Goal: Information Seeking & Learning: Learn about a topic

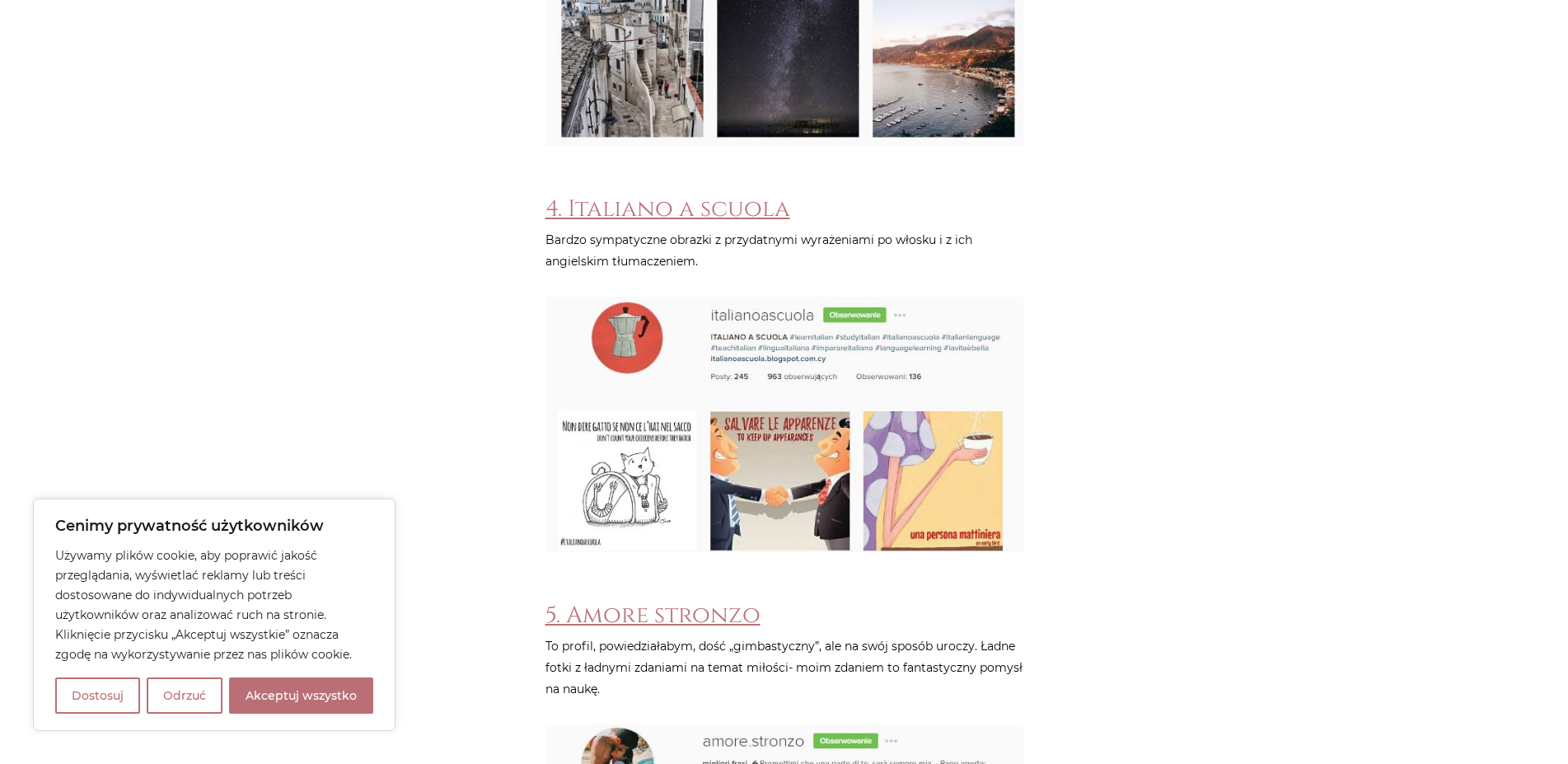
scroll to position [2101, 0]
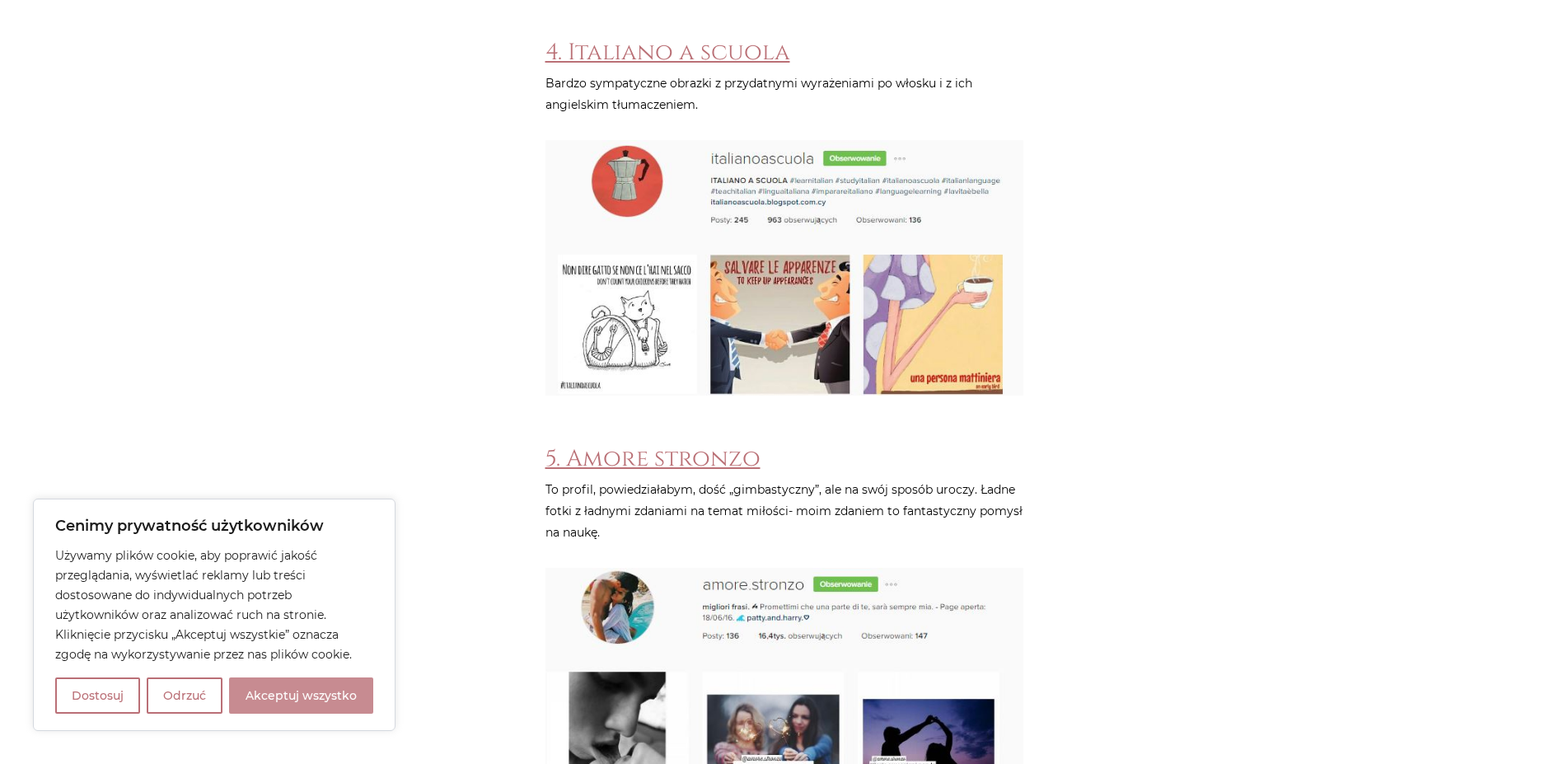
click at [295, 692] on button "Akceptuj wszystko" at bounding box center [300, 695] width 144 height 36
checkbox input "true"
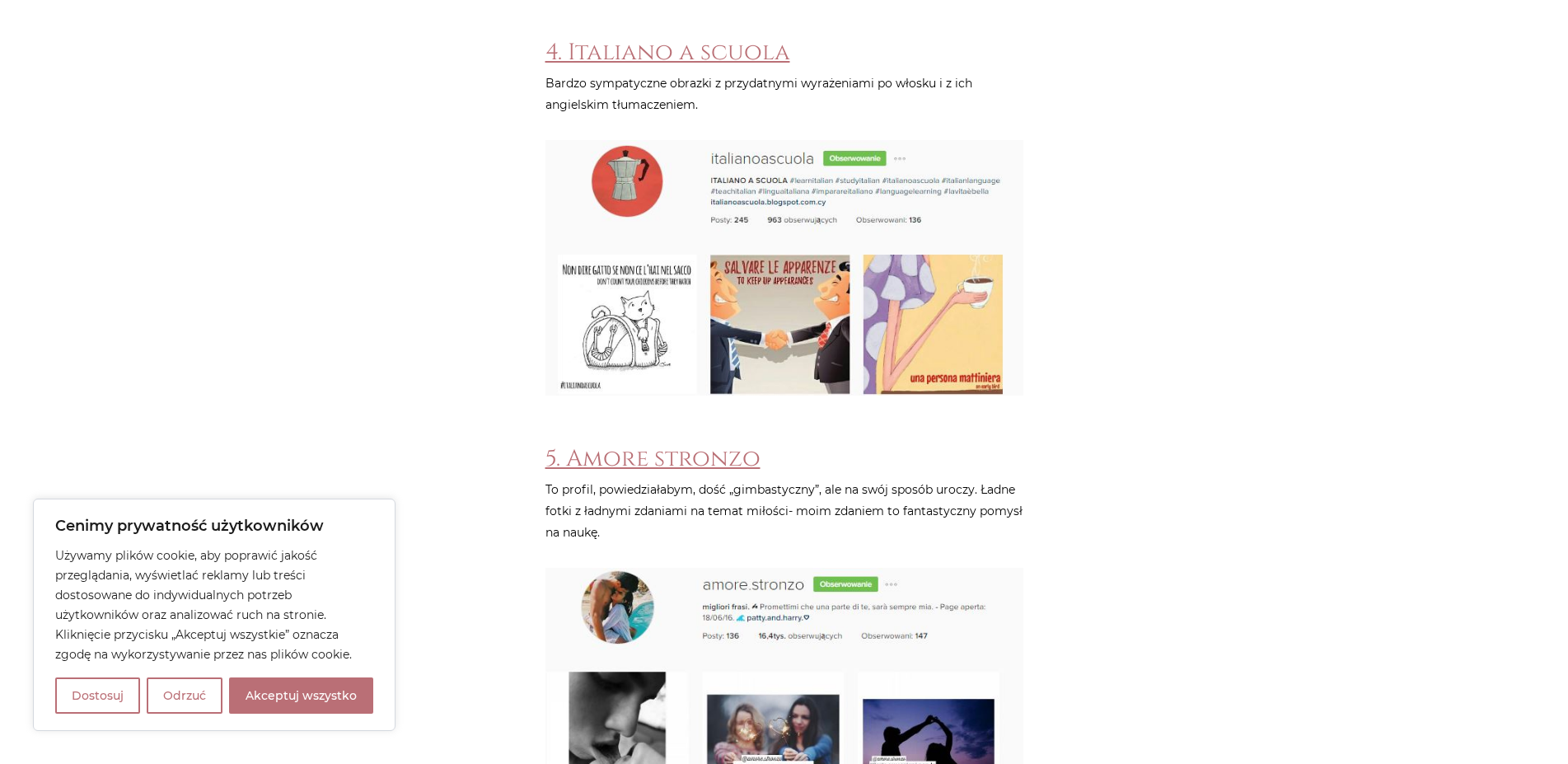
checkbox input "true"
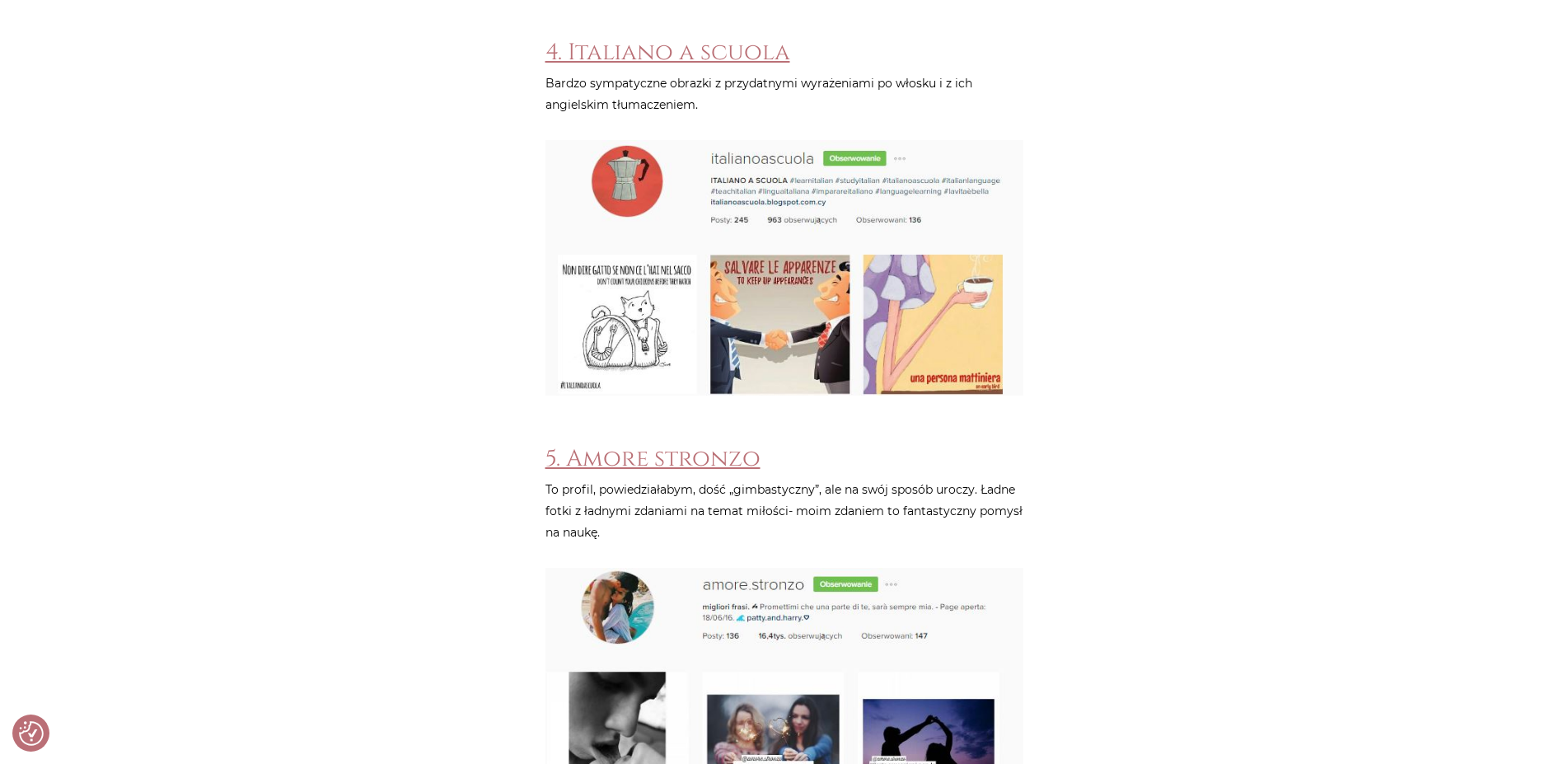
click at [411, 424] on div "Strona główna / Blog / Jak to powiedzieć? / 8 profili na instagramie, które chc…" at bounding box center [784, 549] width 989 height 4900
drag, startPoint x: 591, startPoint y: 485, endPoint x: 698, endPoint y: 482, distance: 107.0
click at [691, 484] on p "To profil, powiedziałabym, dość „gimbastyczny”, ale na swój sposób uroczy. Ładn…" at bounding box center [784, 510] width 478 height 64
click at [696, 485] on p "To profil, powiedziałabym, dość „gimbastyczny”, ale na swój sposób uroczy. Ładn…" at bounding box center [784, 510] width 478 height 64
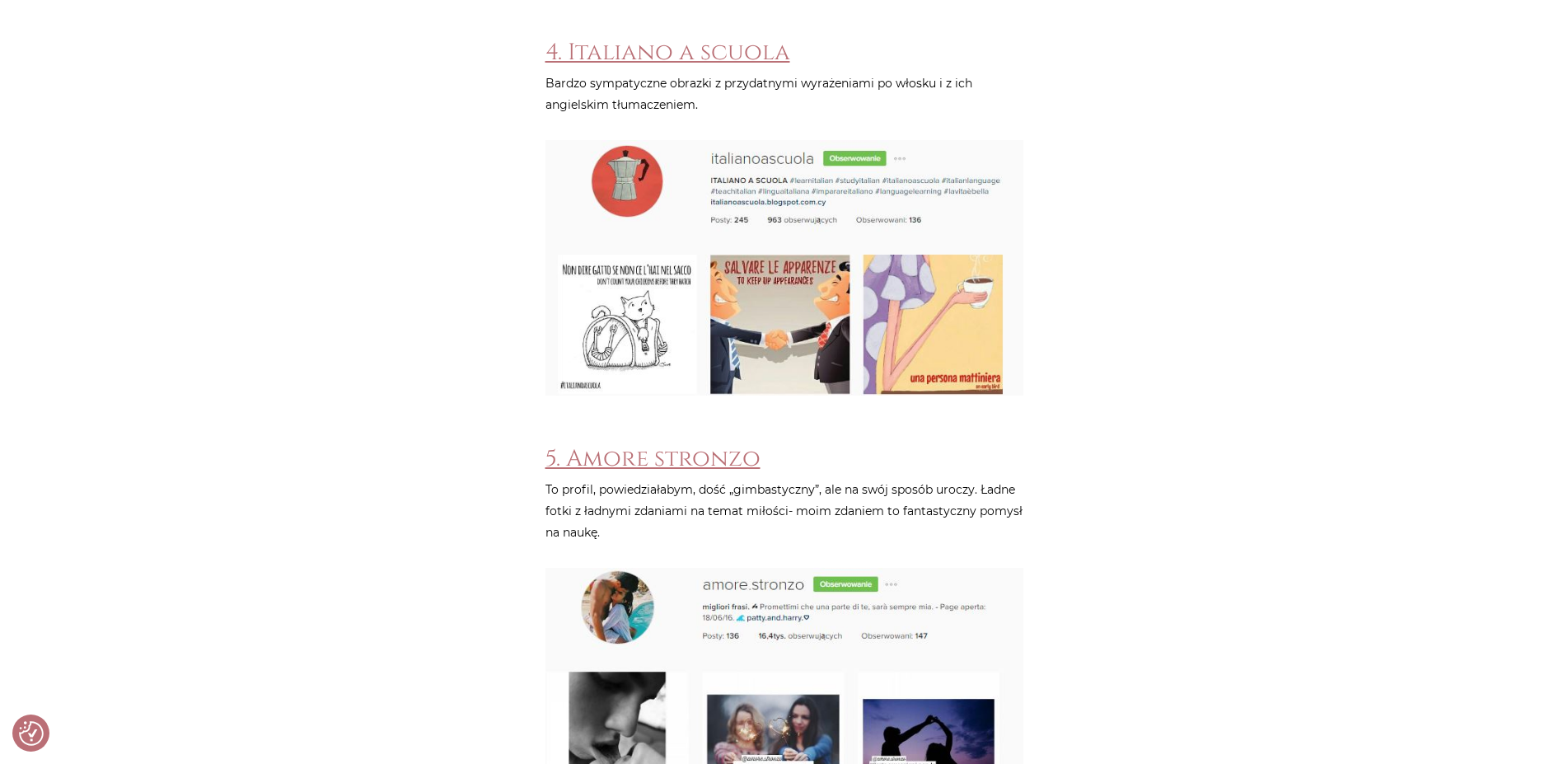
click at [602, 490] on p "To profil, powiedziałabym, dość „gimbastyczny”, ale na swój sposób uroczy. Ładn…" at bounding box center [784, 510] width 478 height 64
drag, startPoint x: 582, startPoint y: 489, endPoint x: 647, endPoint y: 493, distance: 65.1
click at [647, 493] on p "To profil, powiedziałabym, dość „gimbastyczny”, ale na swój sposób uroczy. Ładn…" at bounding box center [784, 510] width 478 height 64
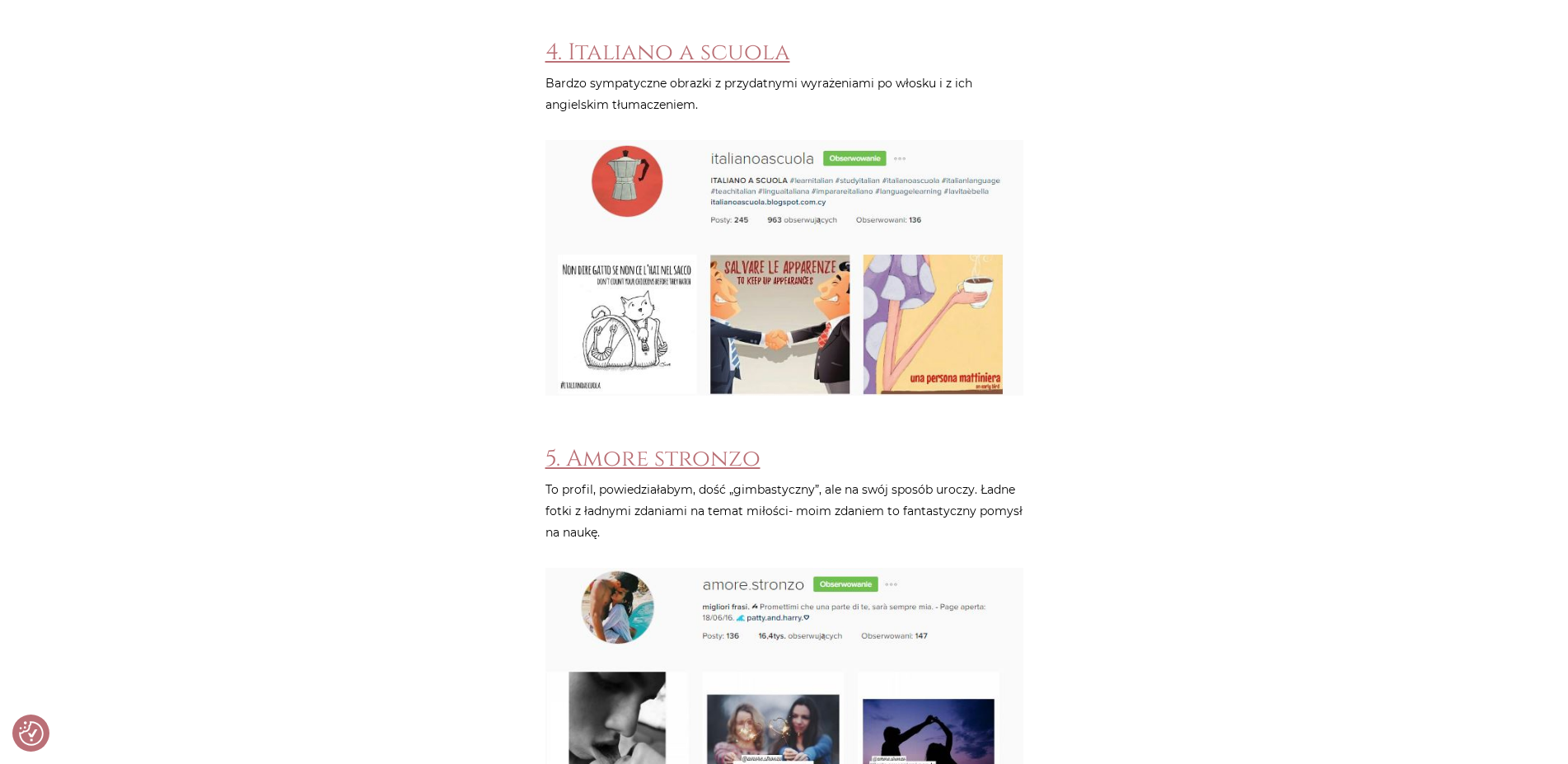
click at [647, 493] on p "To profil, powiedziałabym, dość „gimbastyczny”, ale na swój sposób uroczy. Ładn…" at bounding box center [784, 510] width 478 height 64
click at [614, 499] on p "To profil, powiedziałabym, dość „gimbastyczny”, ale na swój sposób uroczy. Ładn…" at bounding box center [784, 510] width 478 height 64
drag, startPoint x: 591, startPoint y: 486, endPoint x: 675, endPoint y: 490, distance: 84.1
click at [675, 490] on p "To profil, powiedziałabym, dość „gimbastyczny”, ale na swój sposób uroczy. Ładn…" at bounding box center [784, 510] width 478 height 64
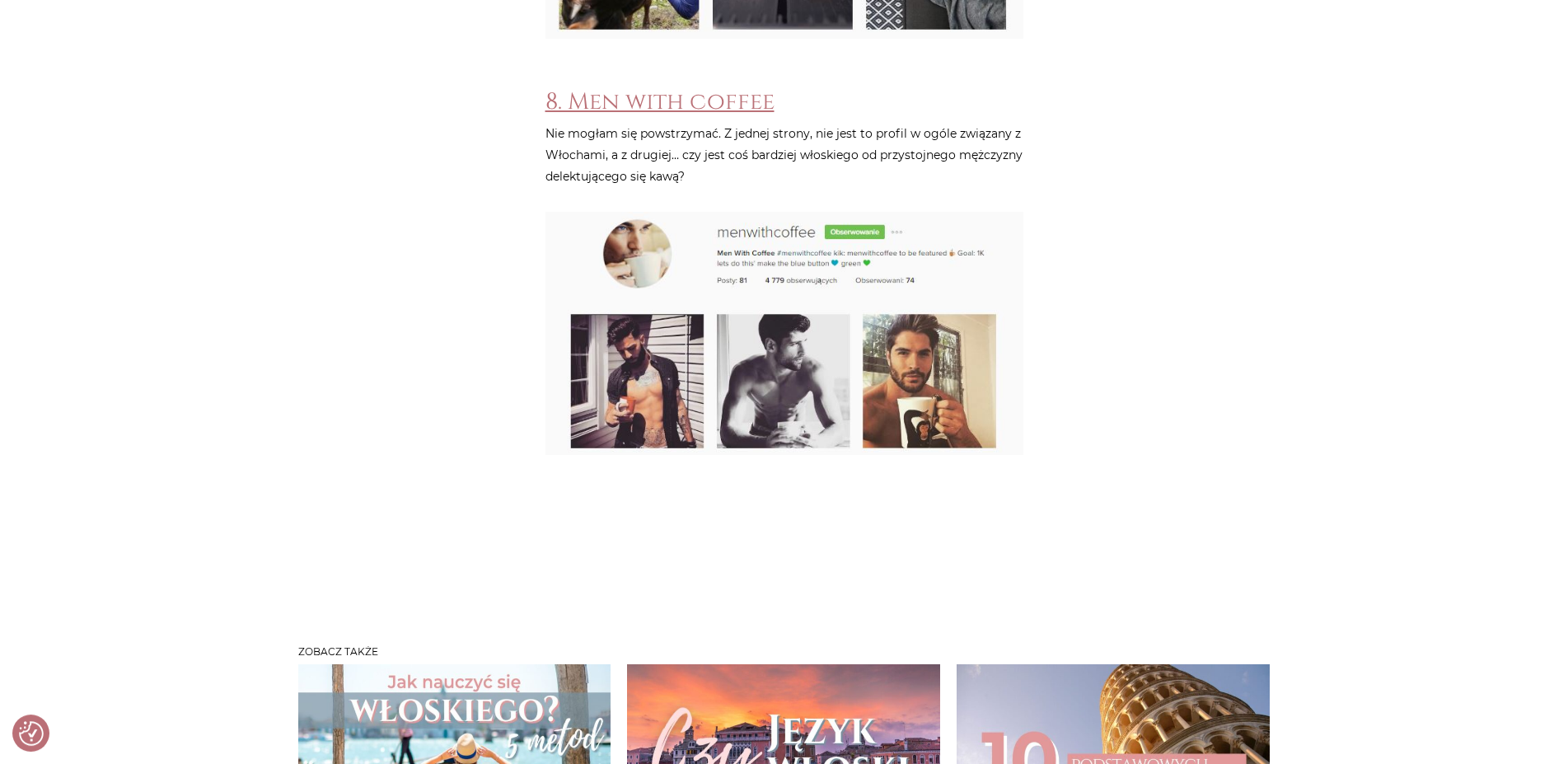
scroll to position [3782, 0]
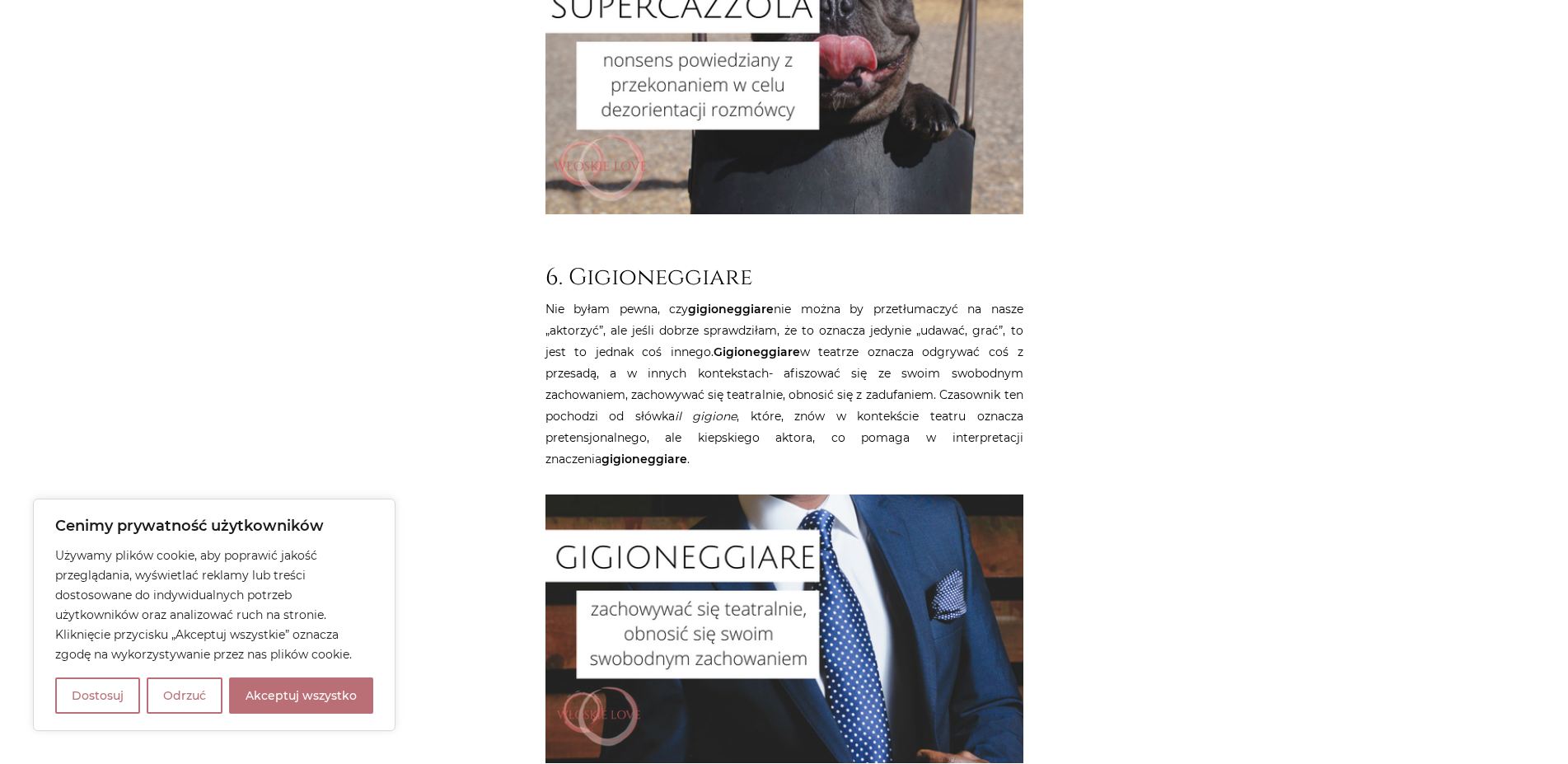
scroll to position [3866, 0]
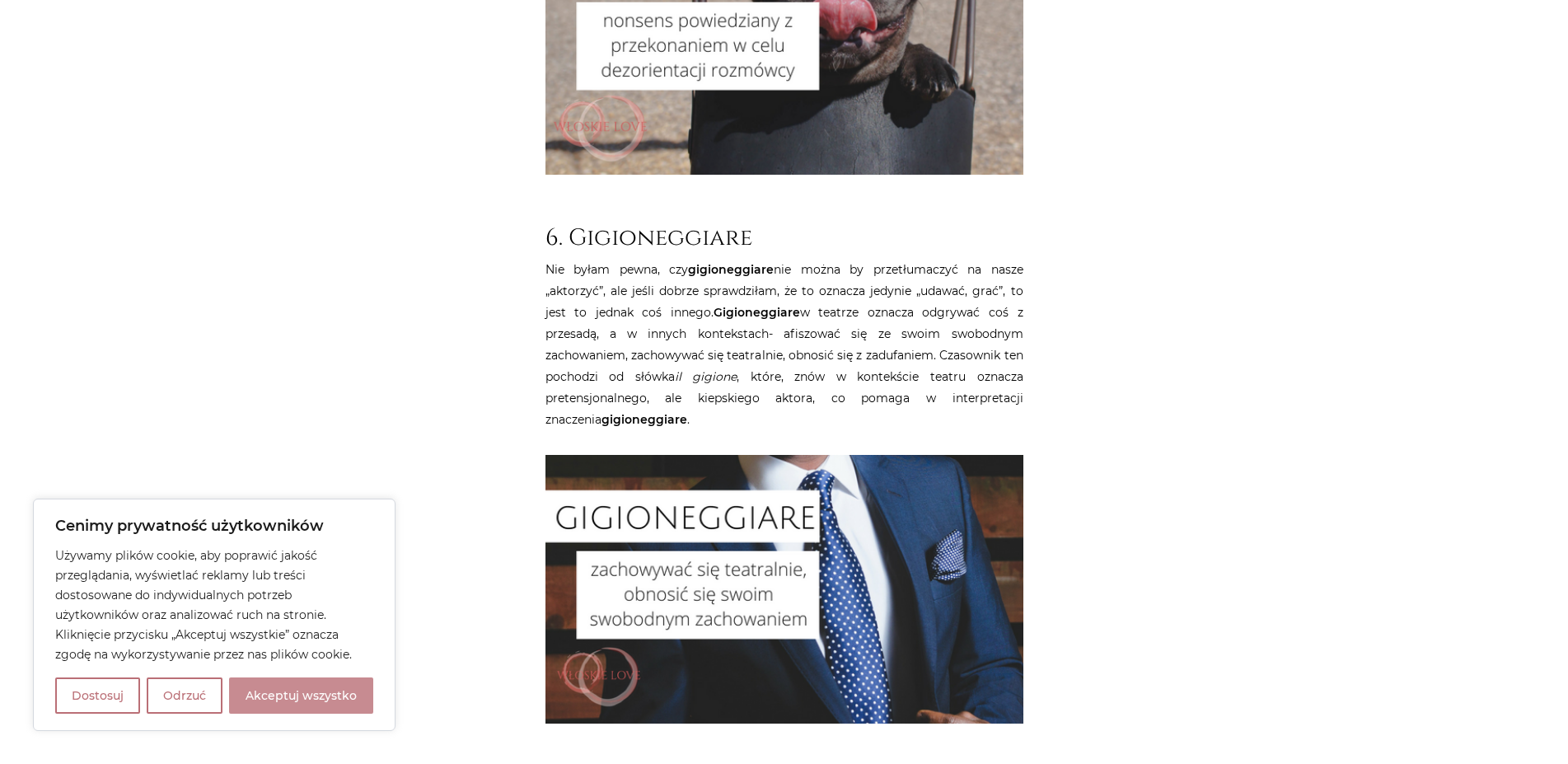
click at [265, 689] on button "Akceptuj wszystko" at bounding box center [300, 695] width 144 height 36
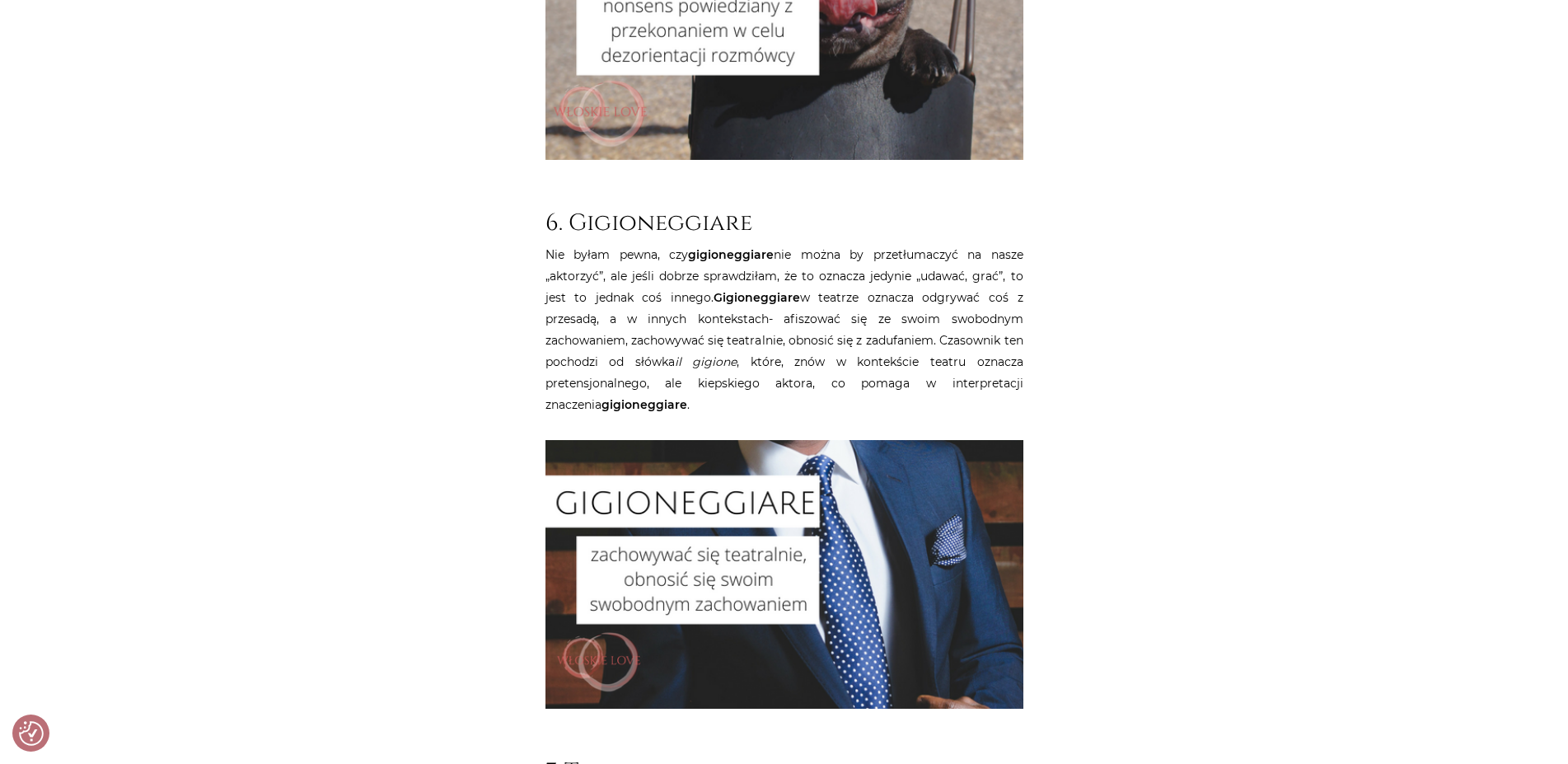
checkbox input "true"
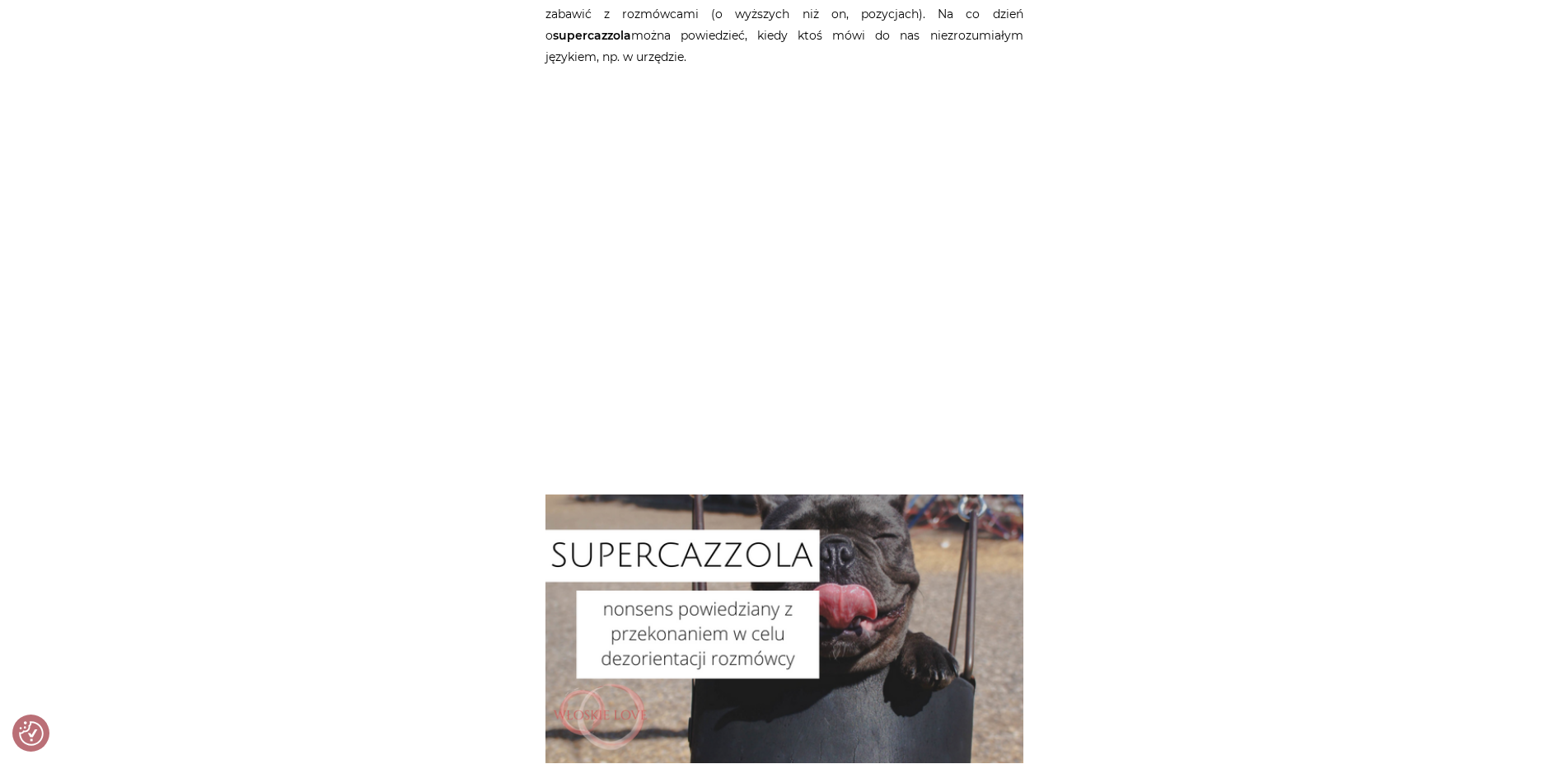
scroll to position [2926, 0]
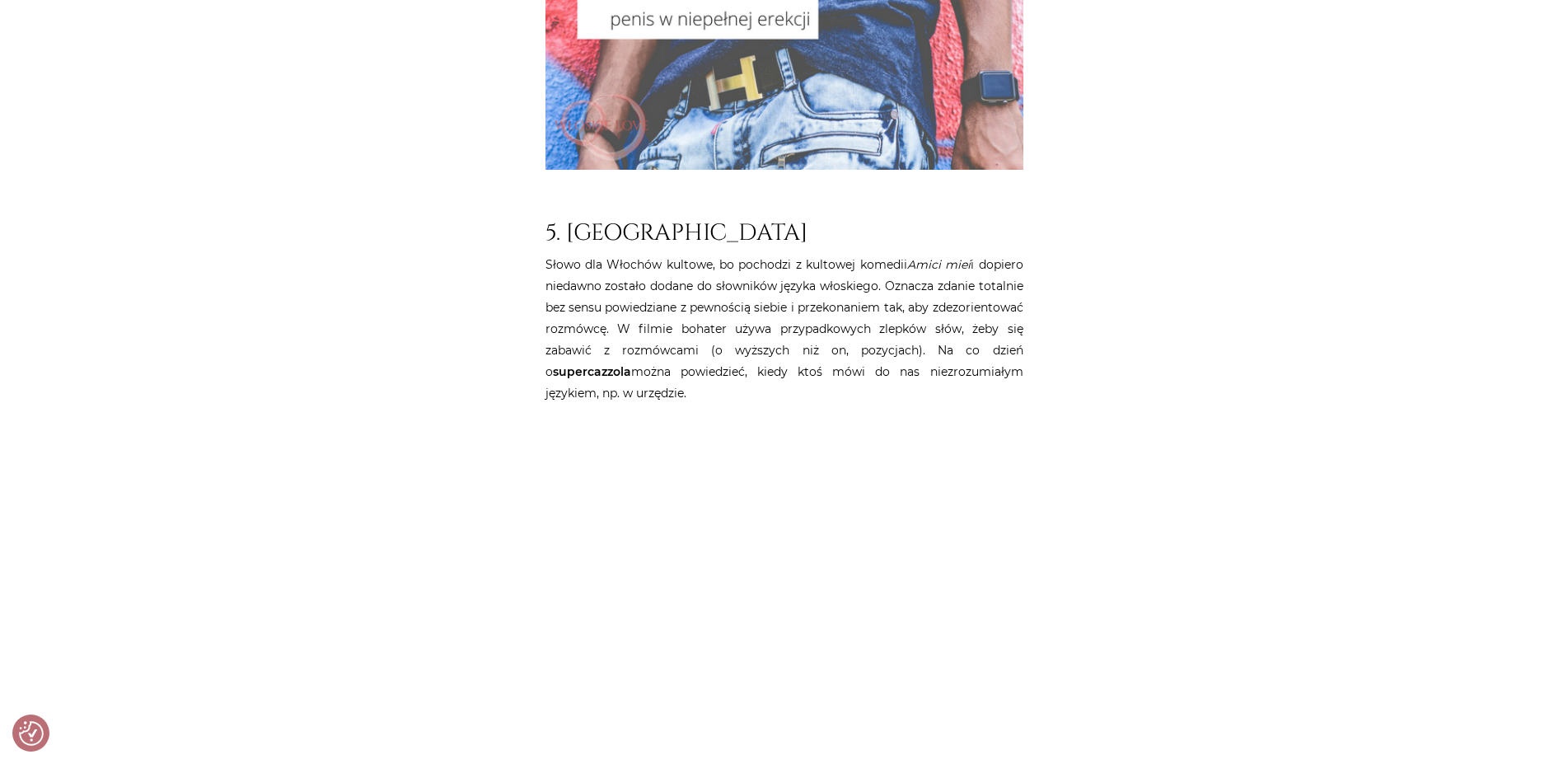
click at [401, 209] on div "Strona główna / Blog / Jak to powiedzieć? / 7 włoskich słów nieprzetłumaczalnyc…" at bounding box center [784, 58] width 989 height 5568
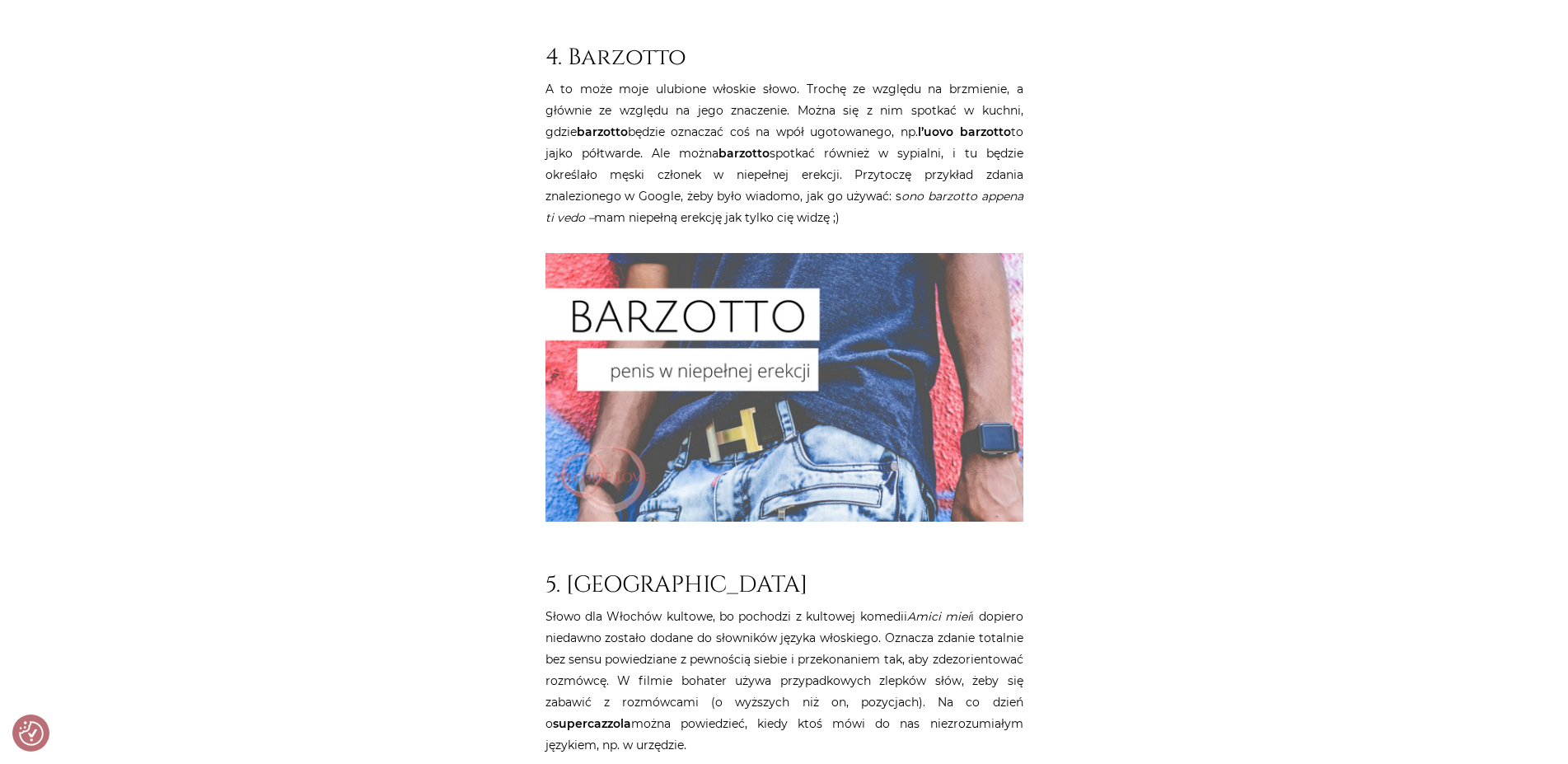
scroll to position [2506, 0]
